Goal: Transaction & Acquisition: Purchase product/service

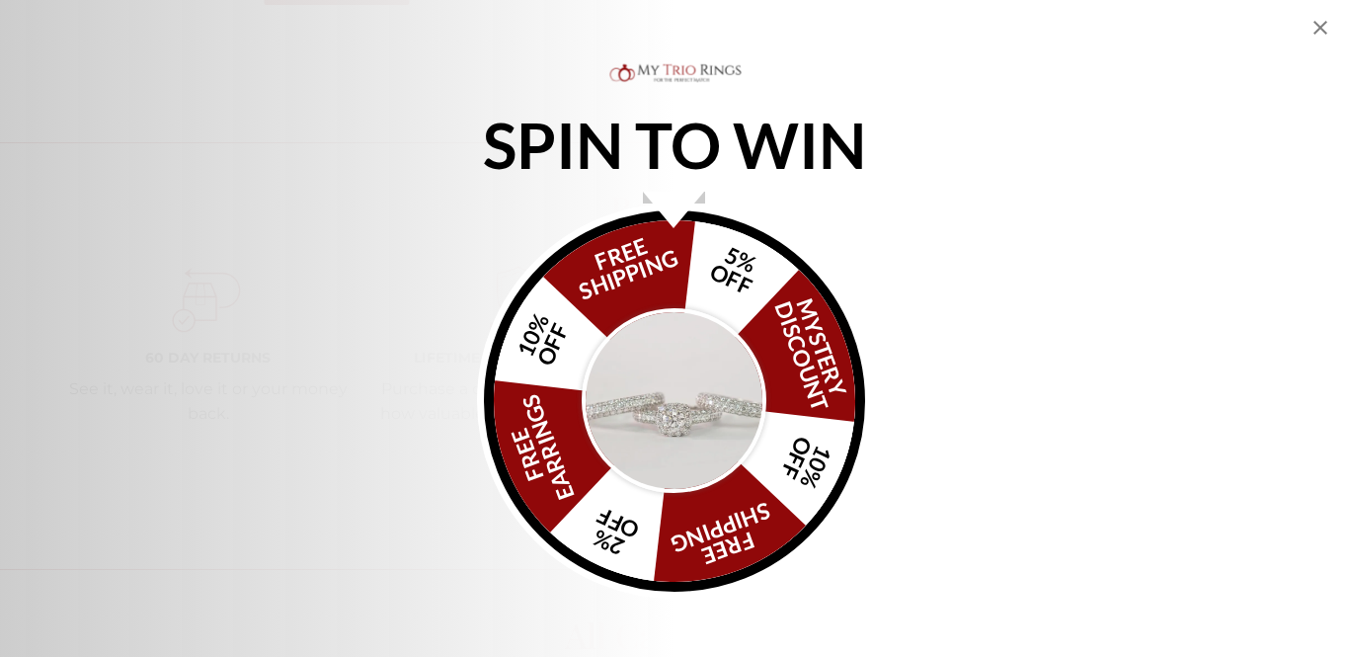
scroll to position [2370, 0]
click at [1321, 25] on icon "Close popup" at bounding box center [1321, 28] width 24 height 24
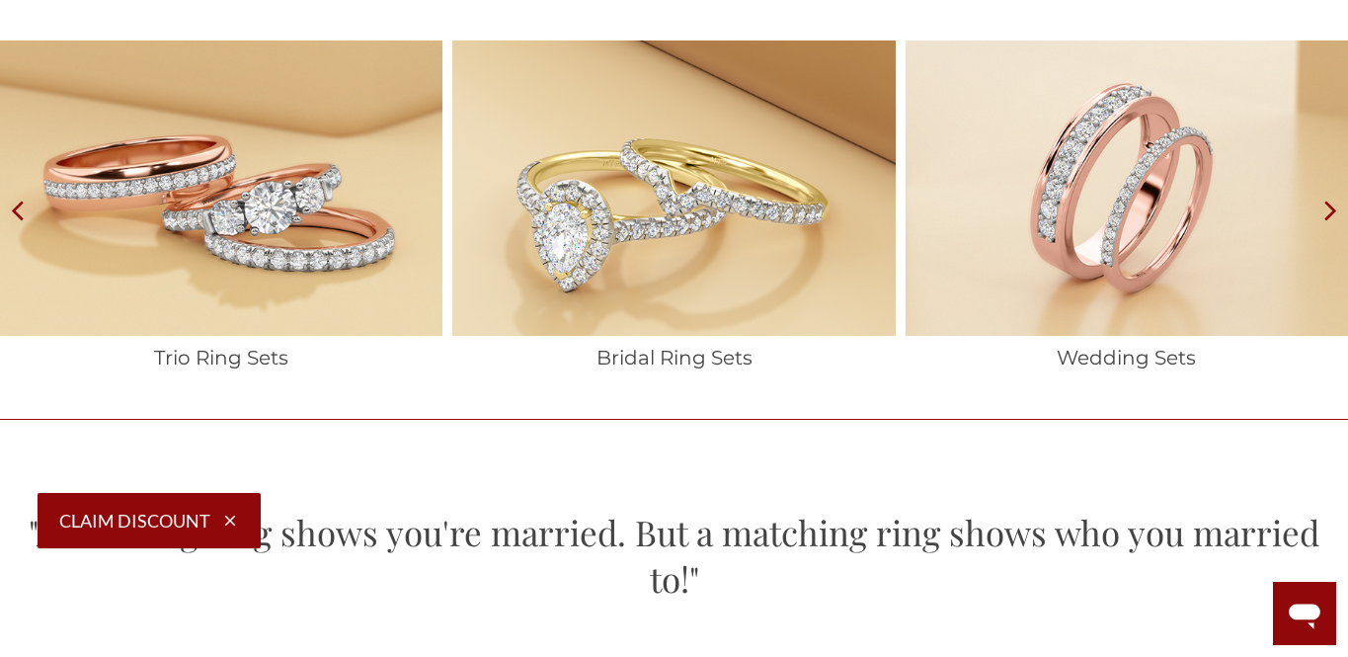
scroll to position [3005, 0]
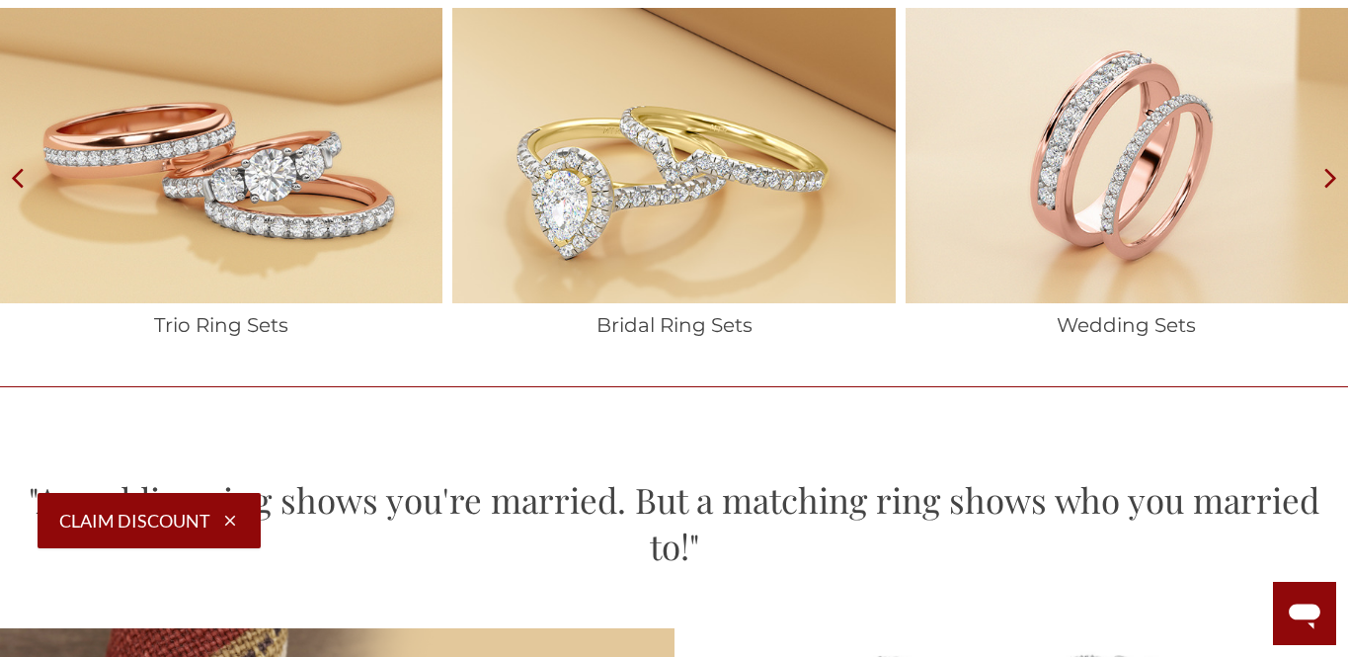
click at [1331, 186] on icon at bounding box center [1330, 177] width 35 height 338
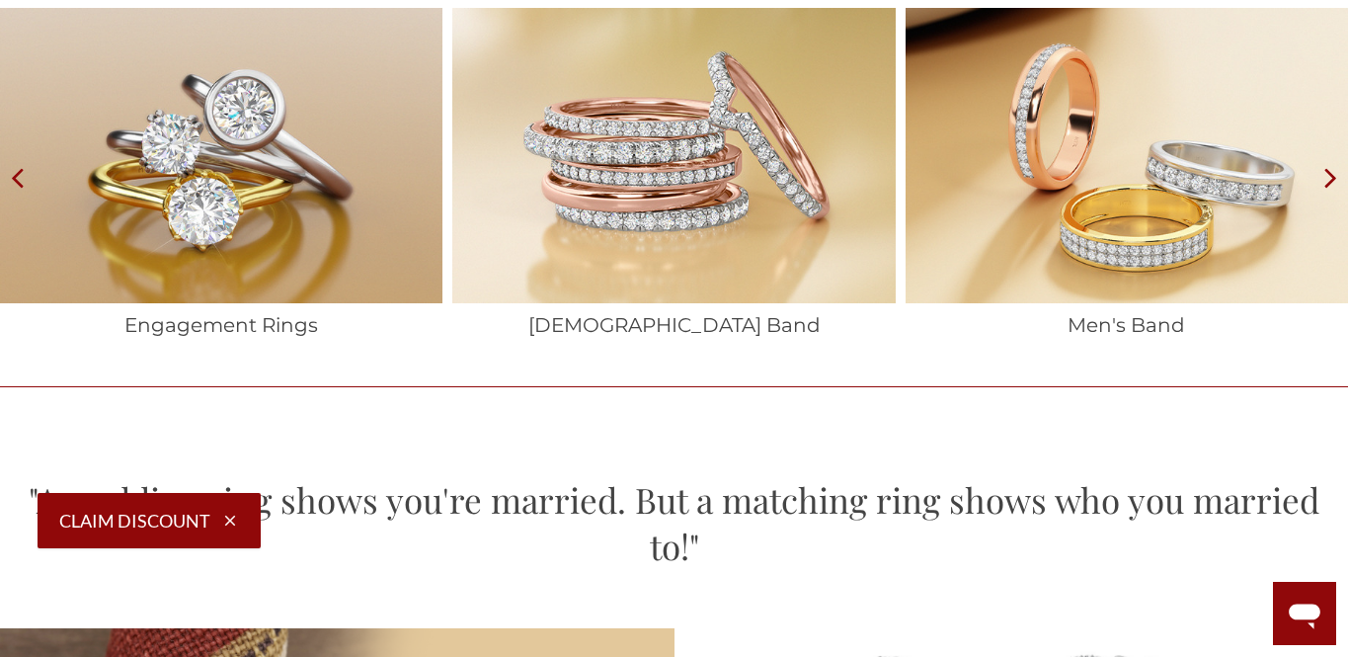
click at [1331, 186] on icon at bounding box center [1330, 177] width 35 height 338
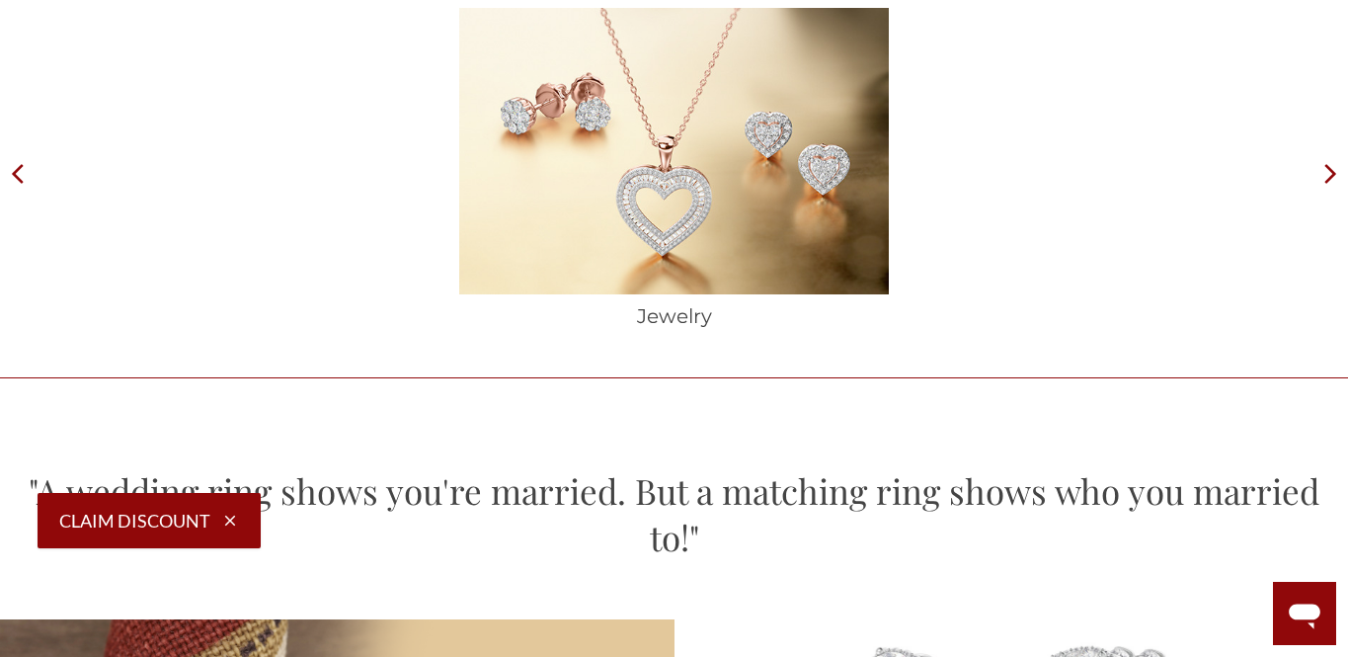
click at [4, 174] on icon at bounding box center [17, 173] width 35 height 330
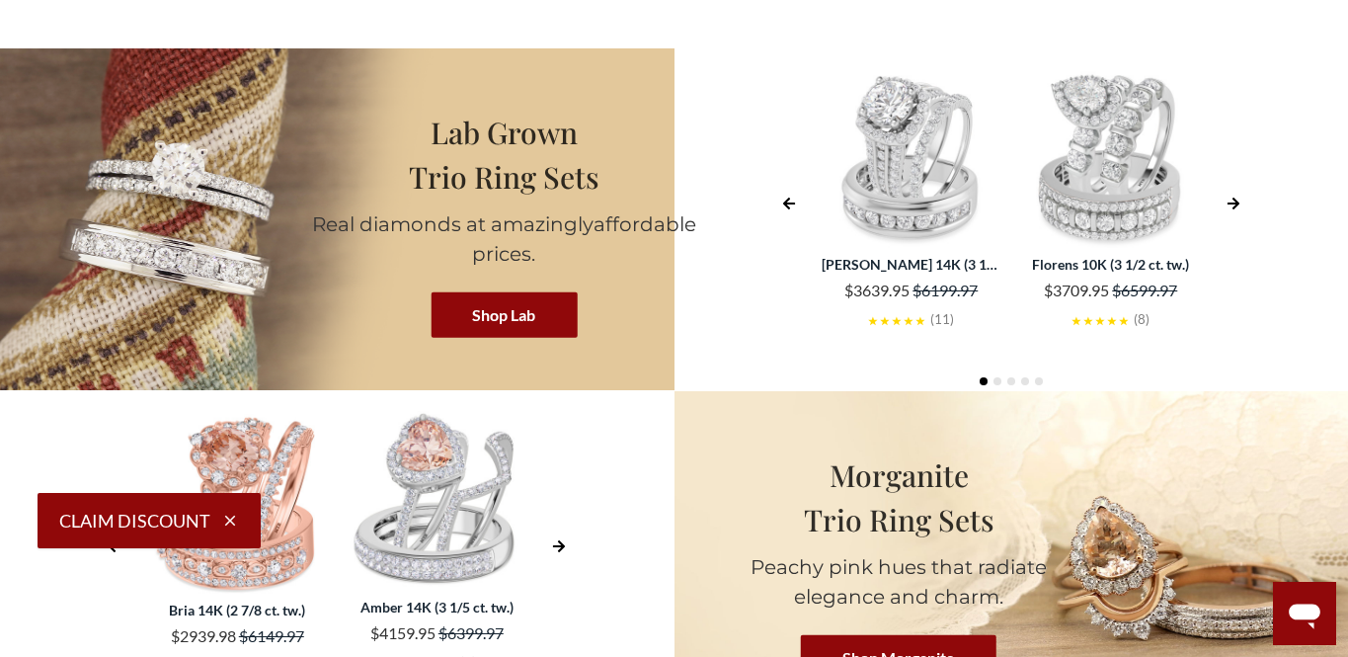
scroll to position [3562, 0]
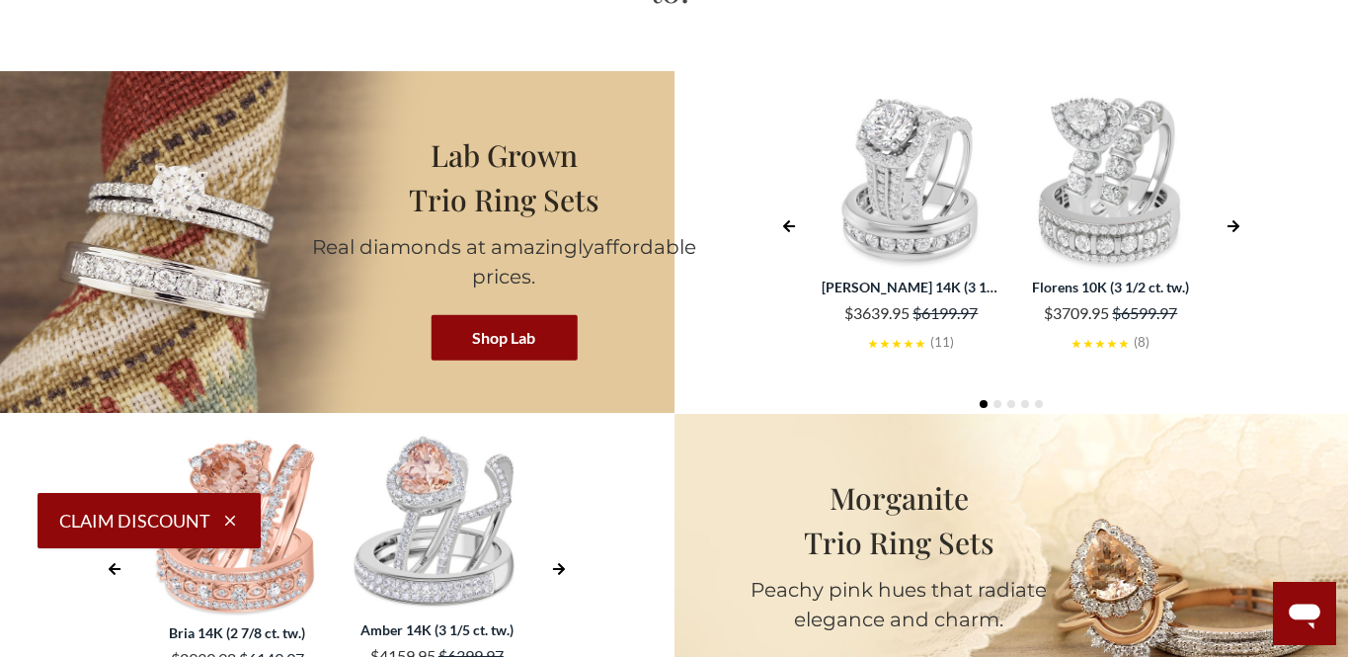
click at [797, 203] on button "Left Arrow" at bounding box center [789, 222] width 26 height 39
click at [788, 219] on icon "Left Arrow" at bounding box center [789, 226] width 14 height 14
click at [1235, 220] on icon "Right Arrow" at bounding box center [1234, 226] width 12 height 12
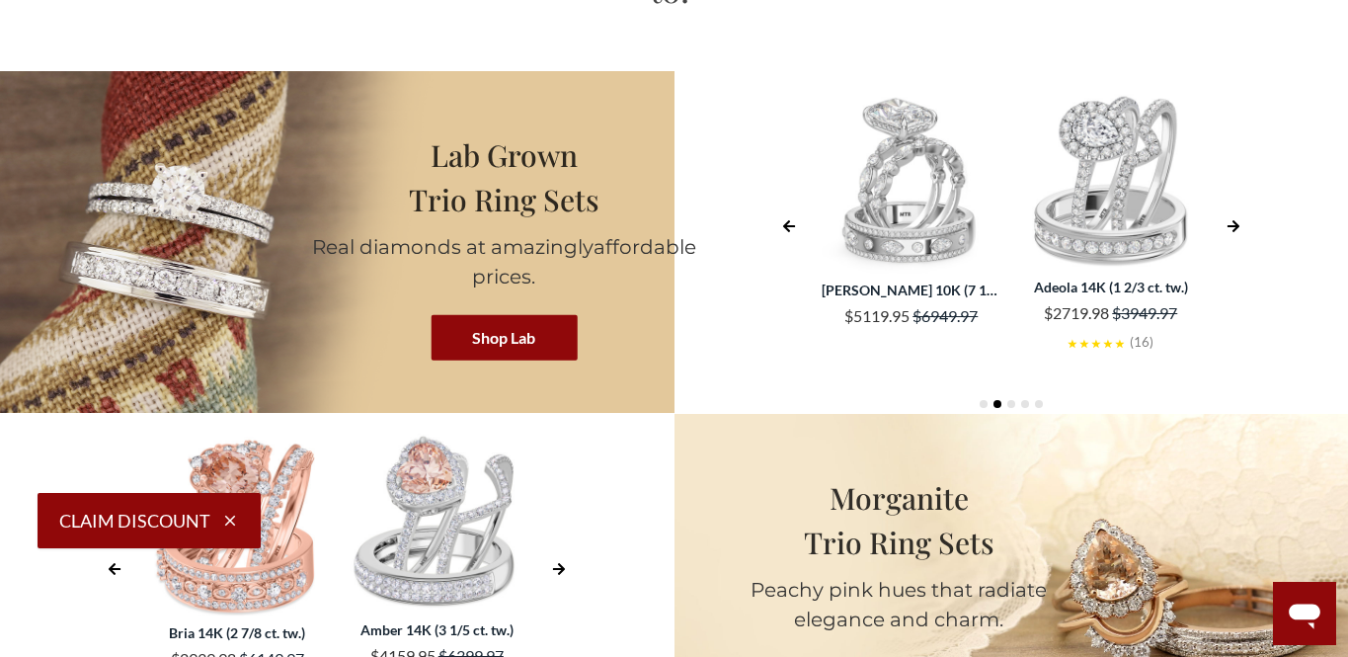
click at [1235, 220] on icon "Right Arrow" at bounding box center [1234, 226] width 12 height 12
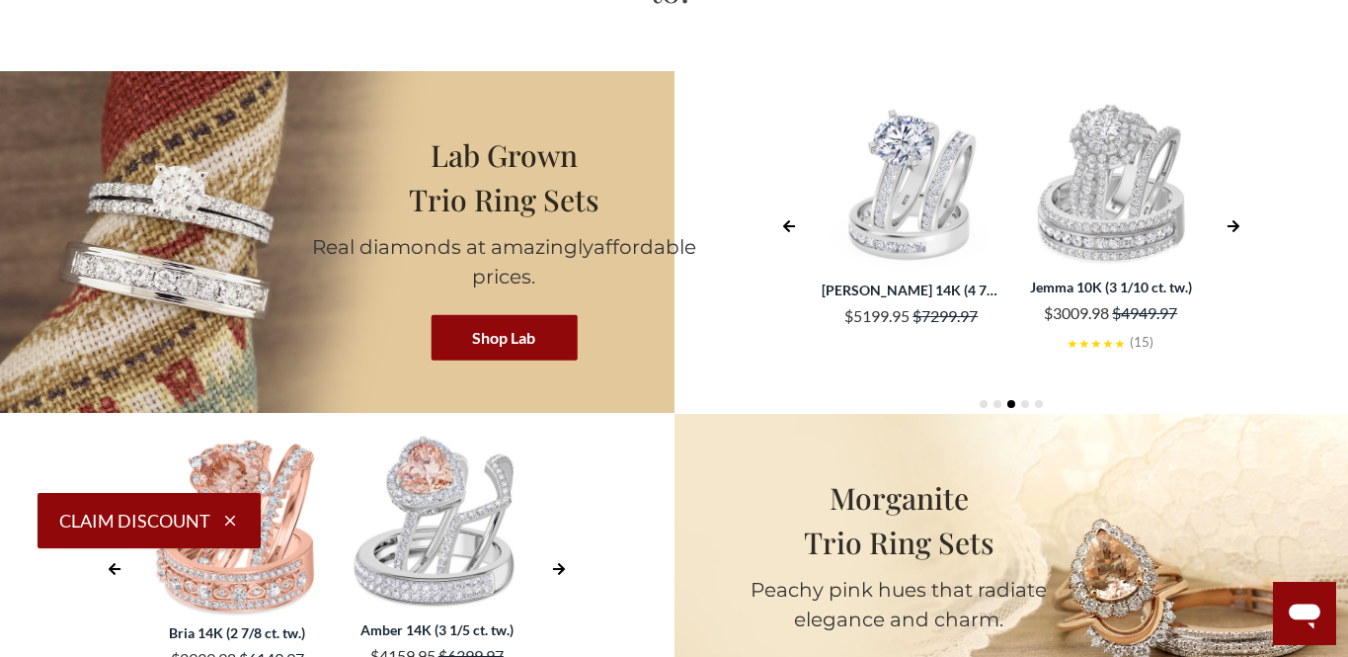
click at [1235, 220] on icon "Right Arrow" at bounding box center [1234, 226] width 12 height 12
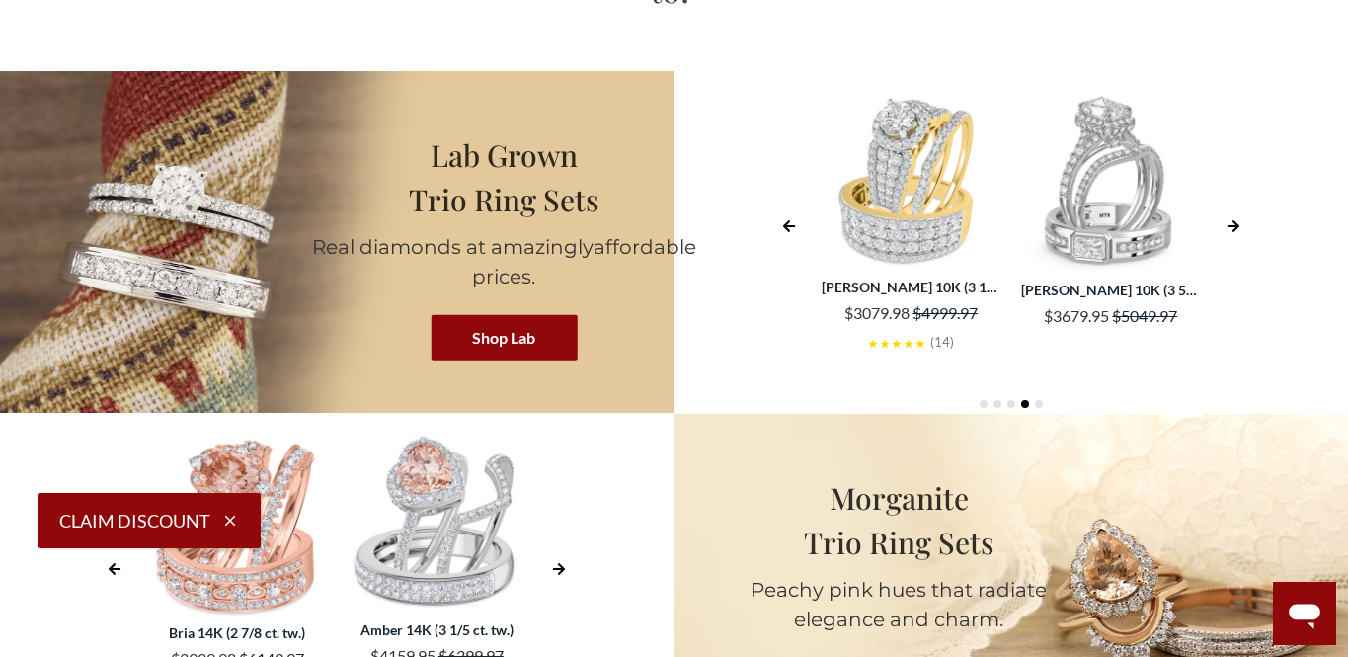
click at [1235, 220] on icon "Right Arrow" at bounding box center [1234, 226] width 12 height 12
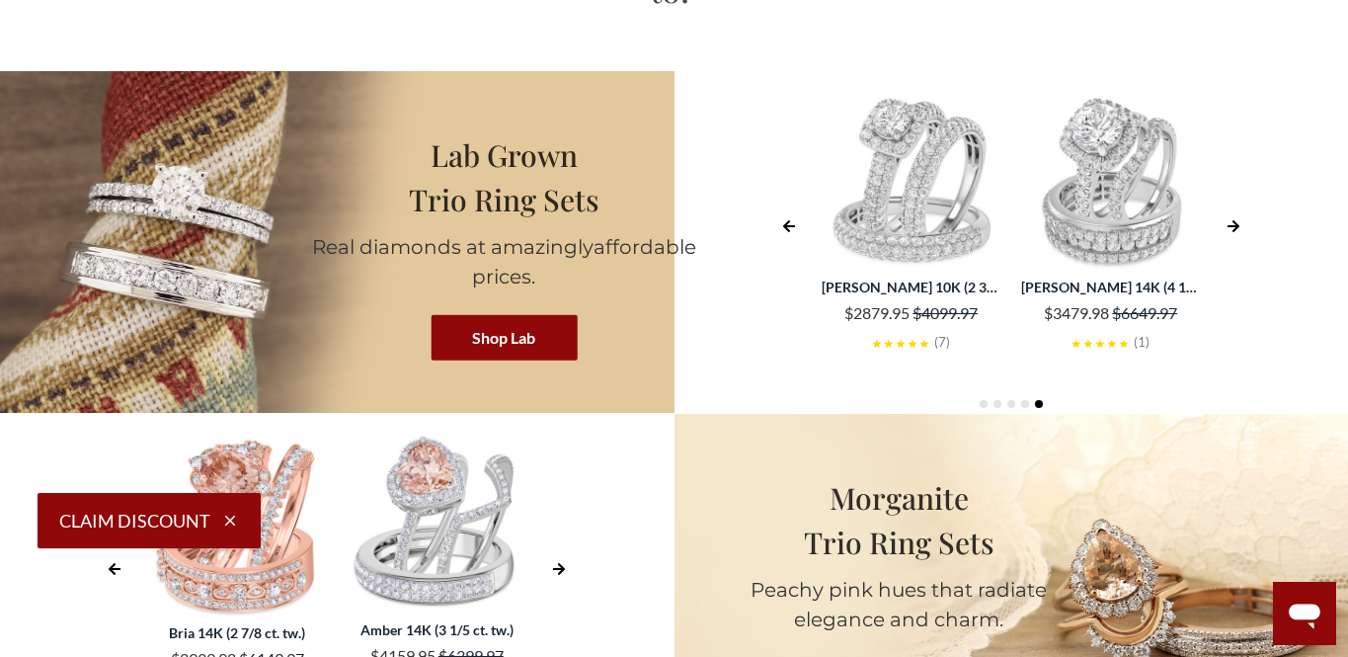
click at [1235, 220] on icon "Right Arrow" at bounding box center [1234, 226] width 12 height 12
click at [1236, 203] on button "Right Arrow" at bounding box center [1234, 222] width 26 height 39
click at [1233, 219] on icon "Right Arrow" at bounding box center [1234, 226] width 14 height 14
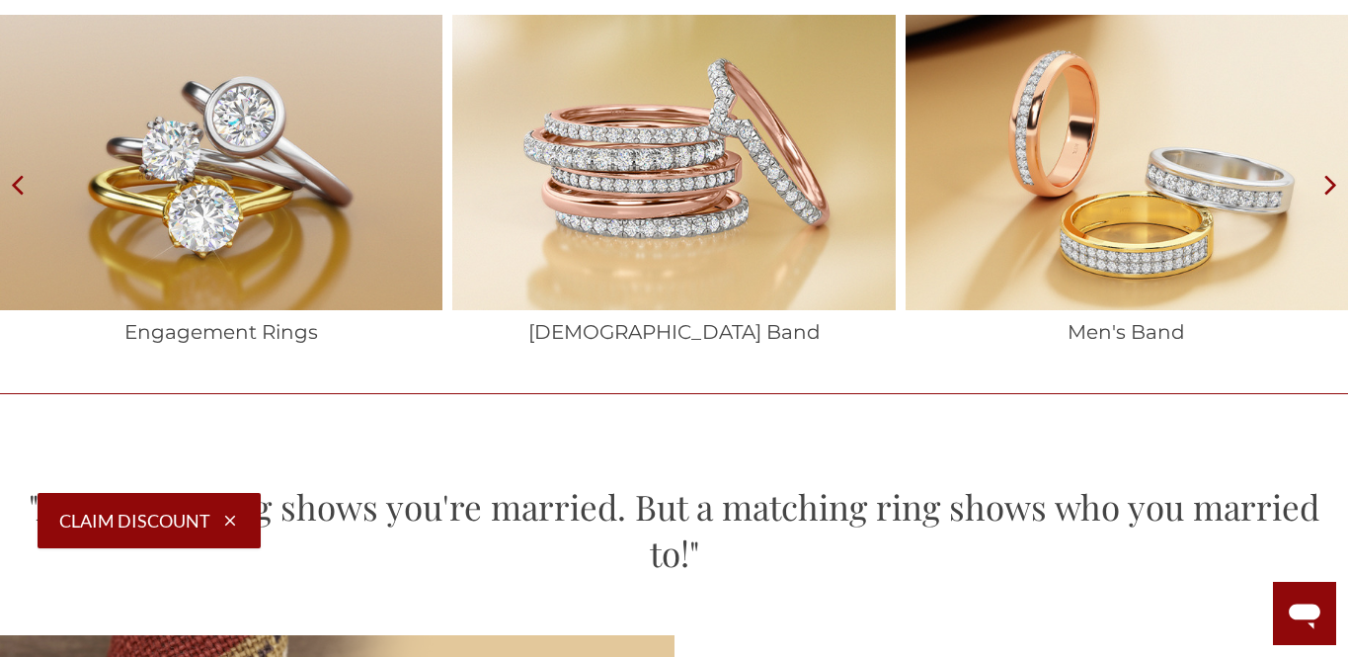
scroll to position [2991, 0]
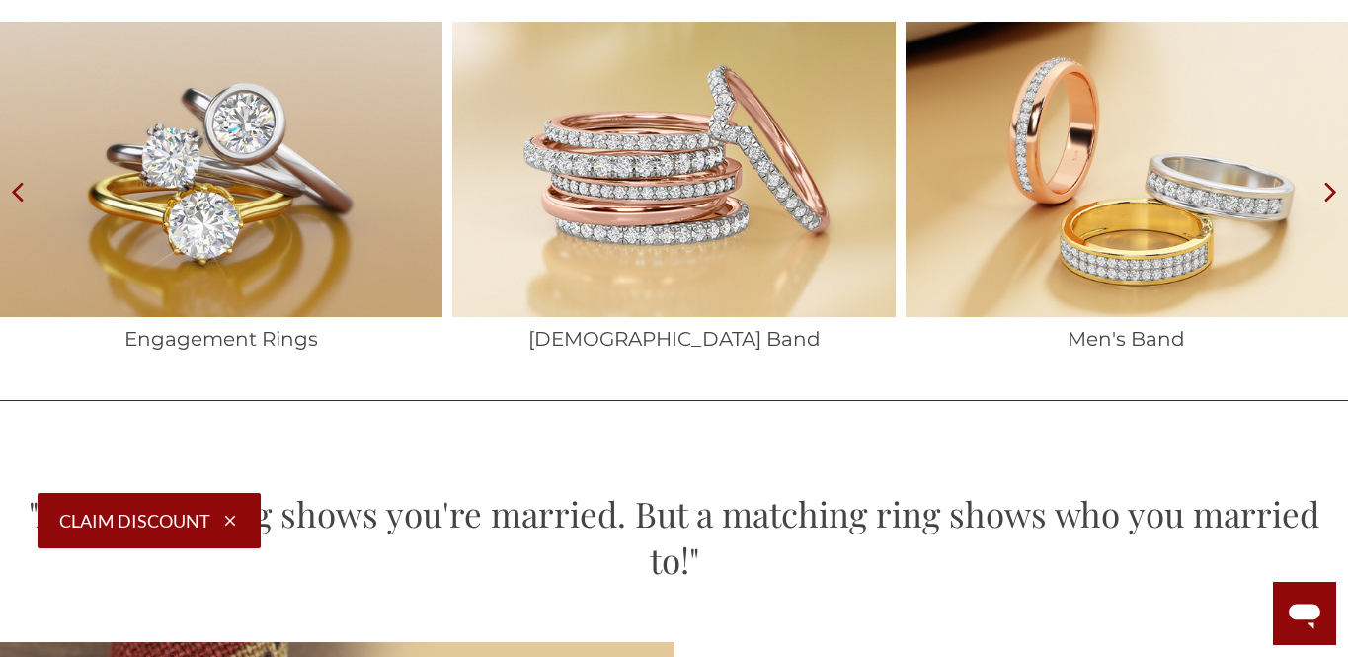
click at [22, 194] on icon at bounding box center [17, 191] width 35 height 338
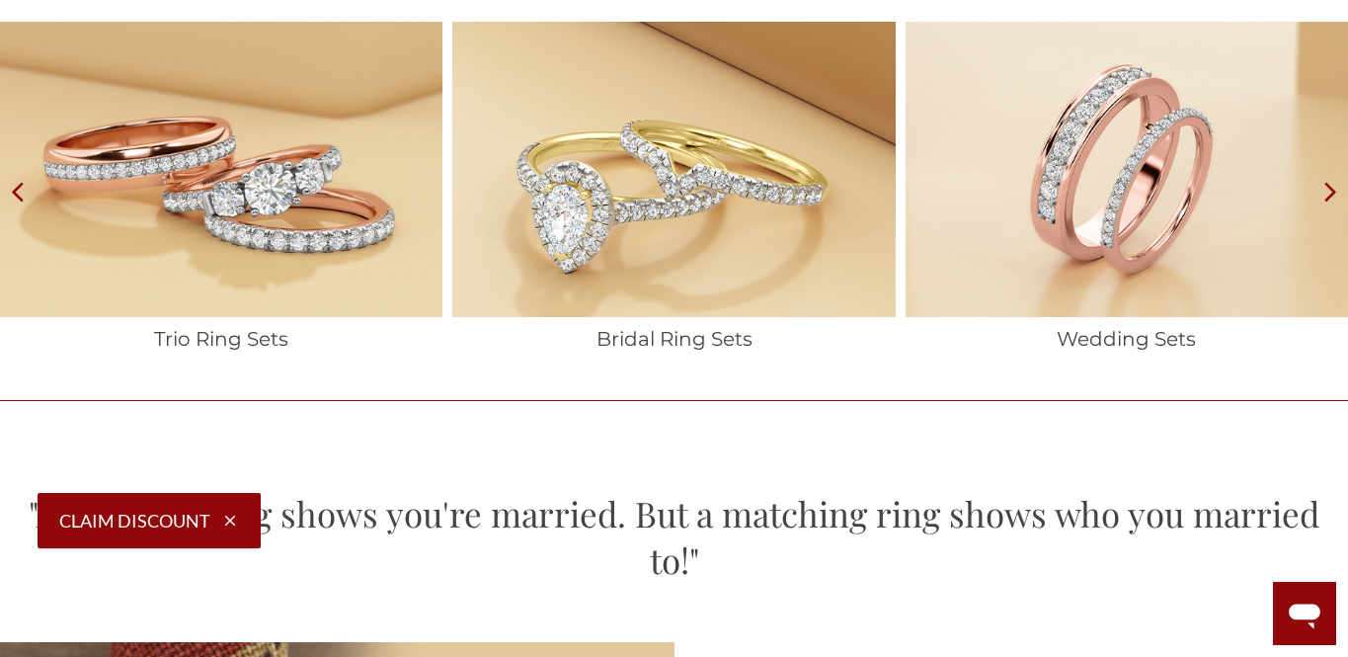
click at [318, 224] on img at bounding box center [221, 169] width 442 height 294
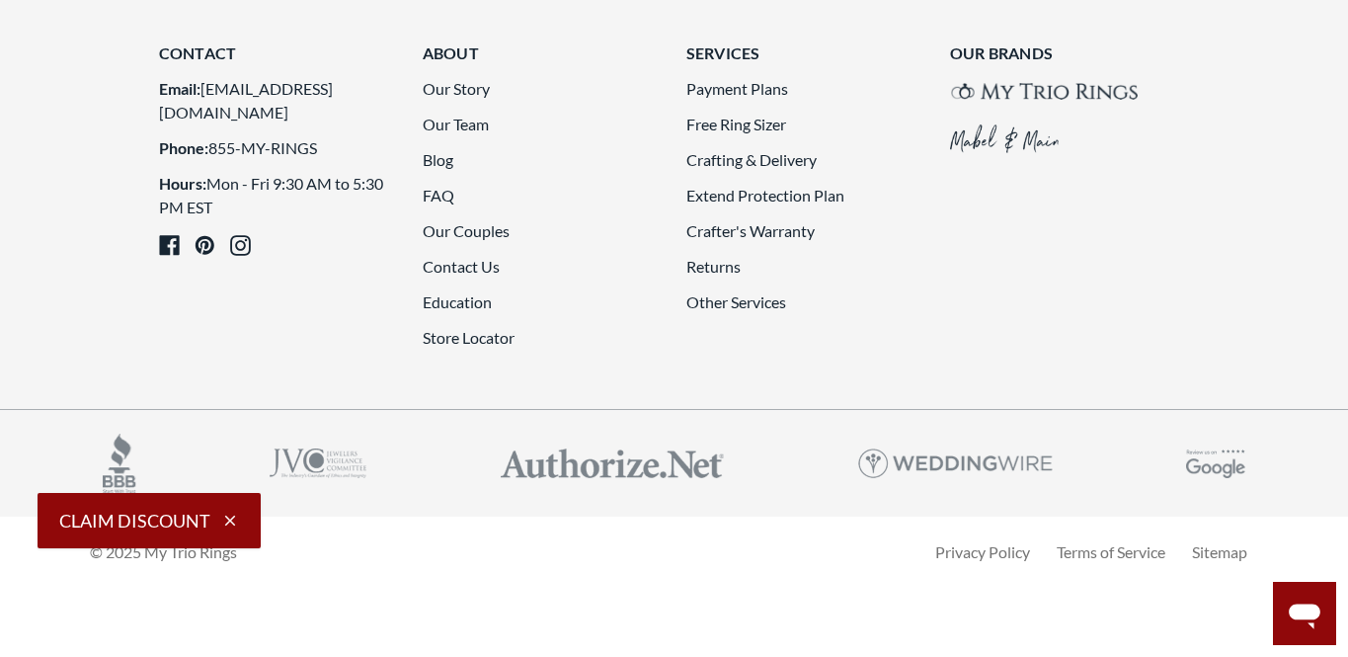
scroll to position [4594, 0]
